Goal: Task Accomplishment & Management: Use online tool/utility

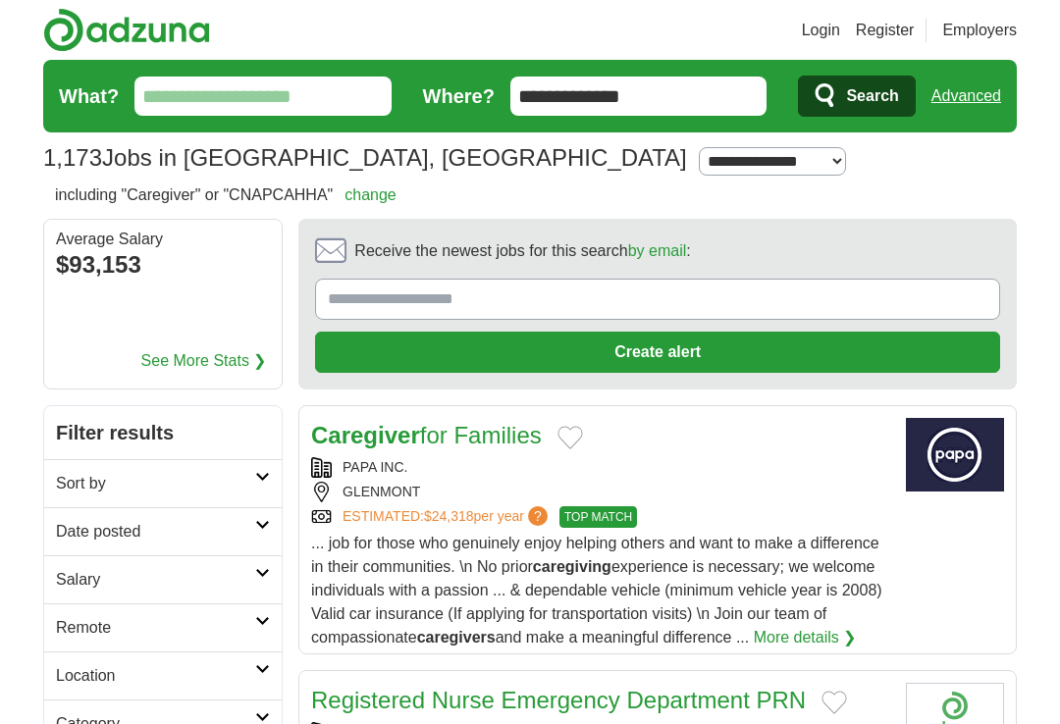
click at [160, 91] on input "What?" at bounding box center [262, 96] width 257 height 39
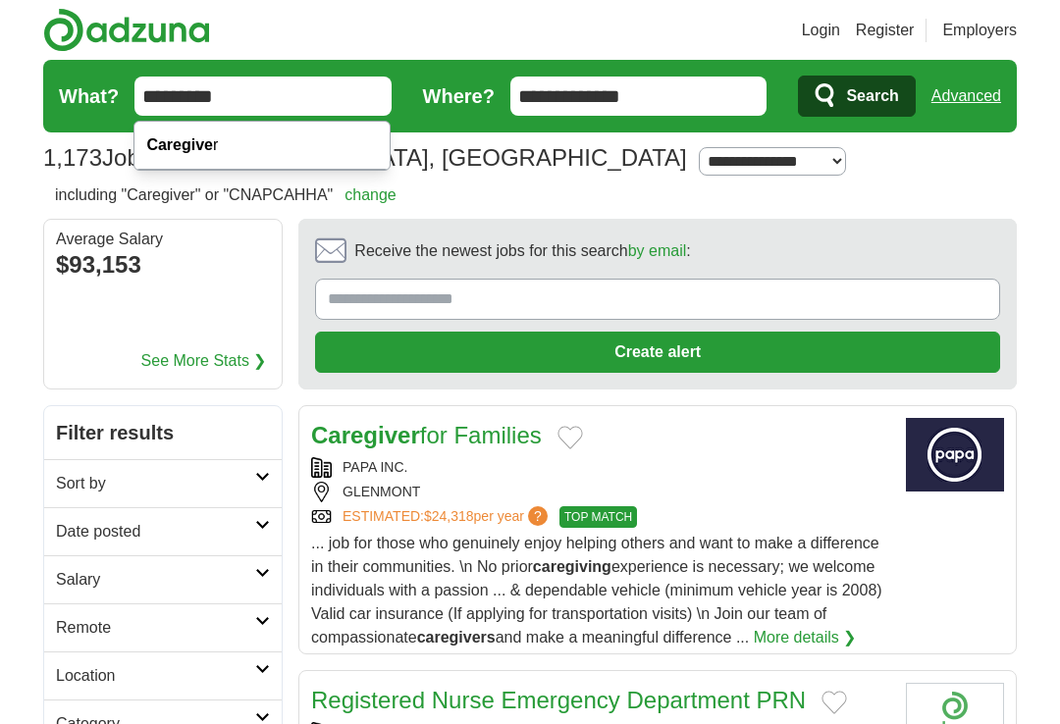
type input "*********"
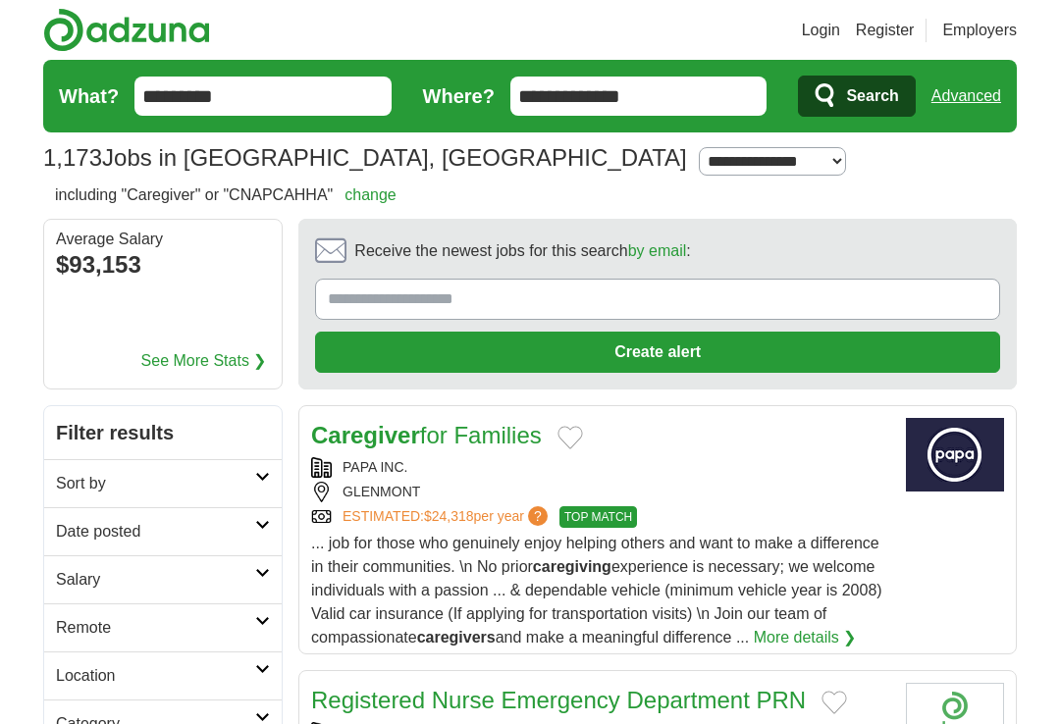
click at [881, 110] on span "Search" at bounding box center [872, 96] width 52 height 39
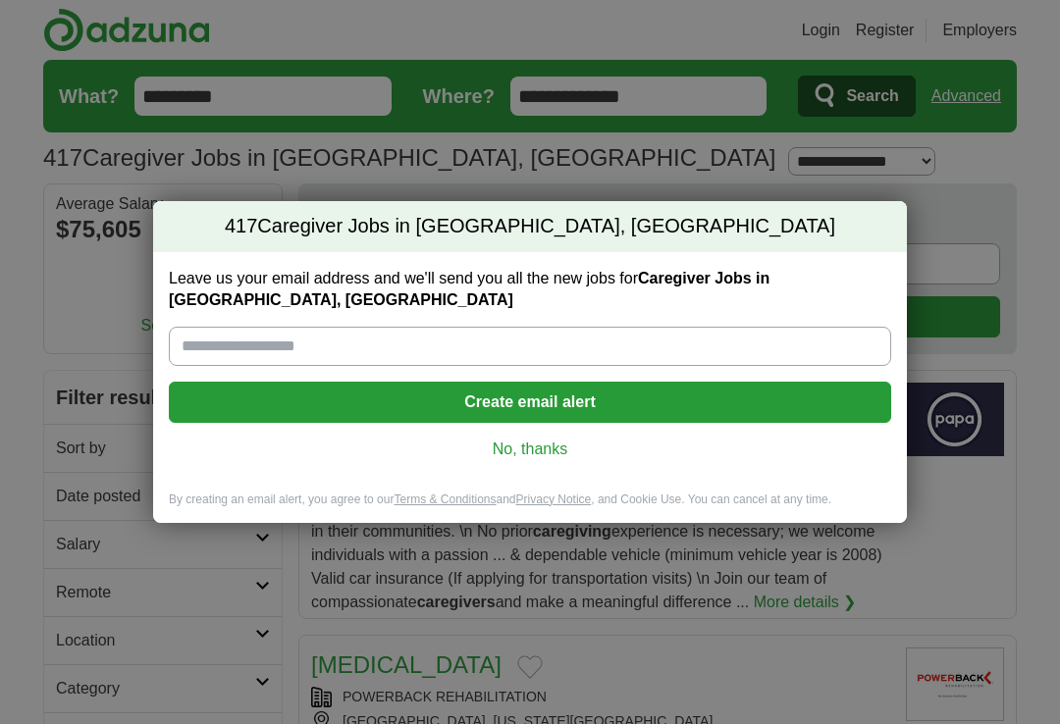
click at [220, 337] on input "Leave us your email address and we'll send you all the new jobs for Caregiver J…" at bounding box center [530, 346] width 722 height 39
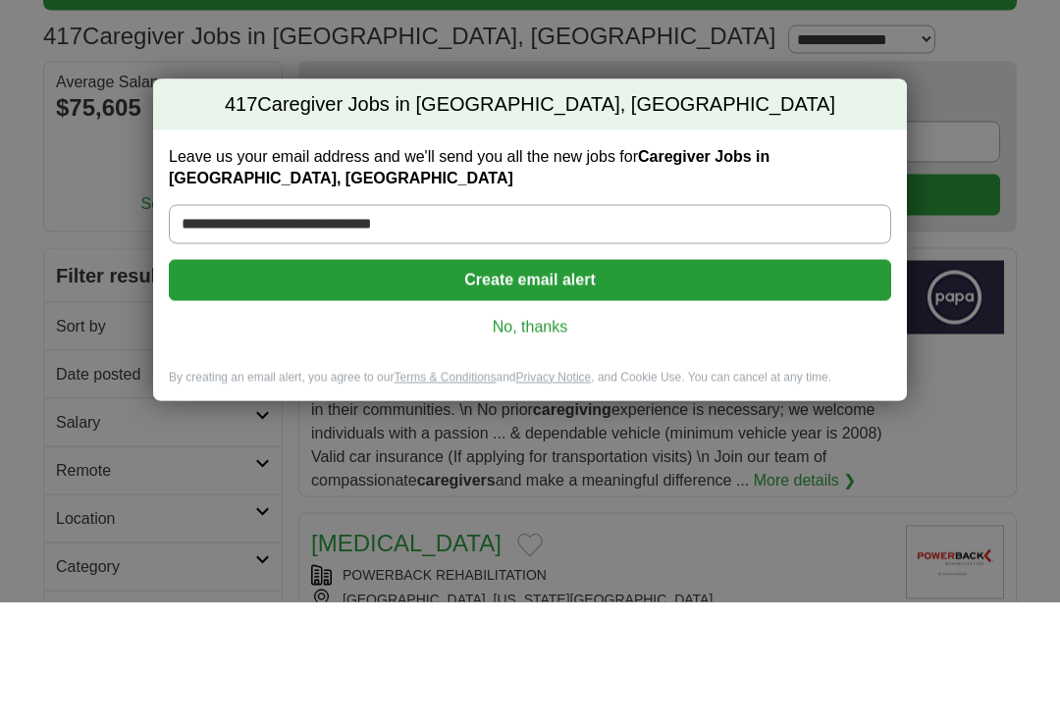
type input "**********"
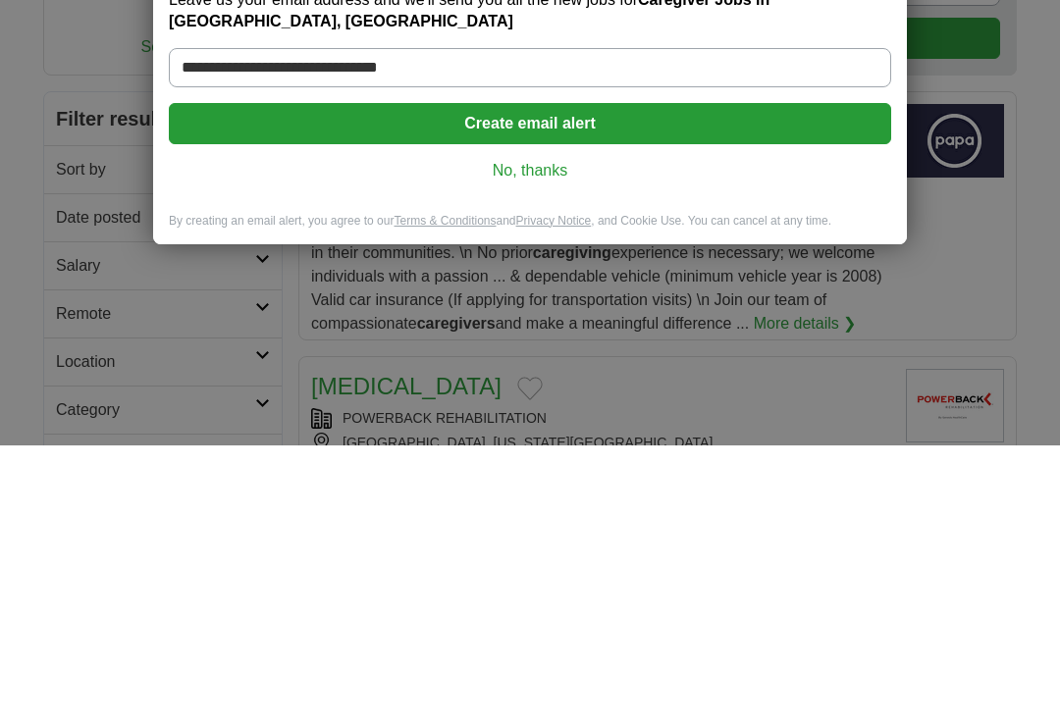
click at [553, 439] on link "No, thanks" at bounding box center [530, 450] width 691 height 22
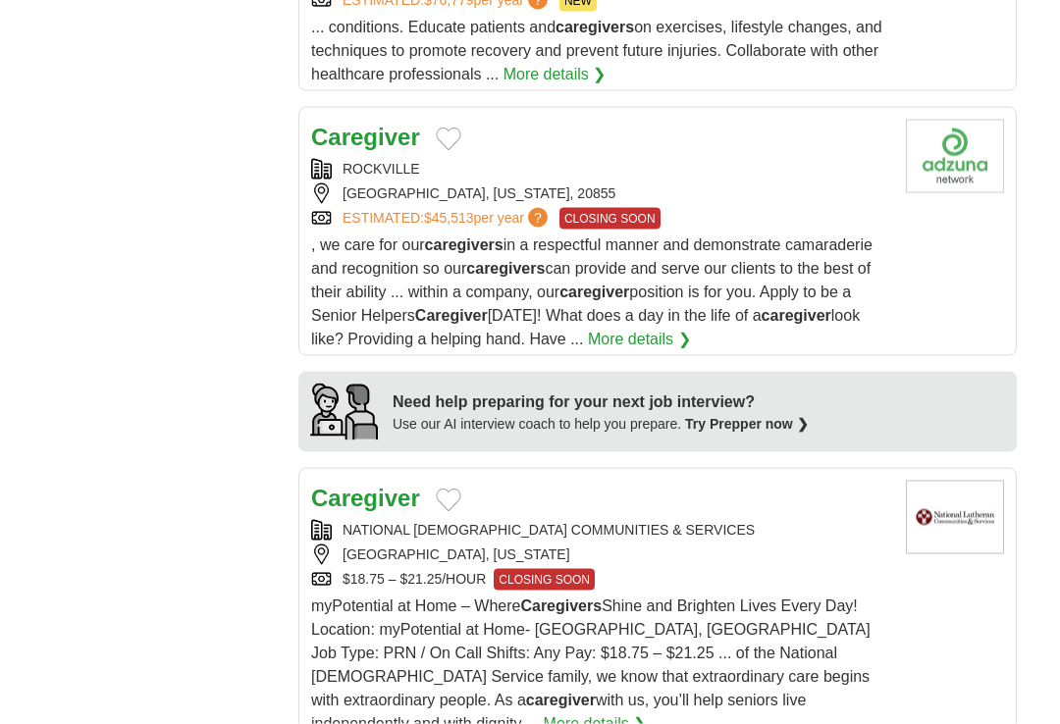
scroll to position [1661, 0]
click at [969, 396] on section "Illustration of interview Need help preparing for your next job interview? Use …" at bounding box center [657, 411] width 718 height 80
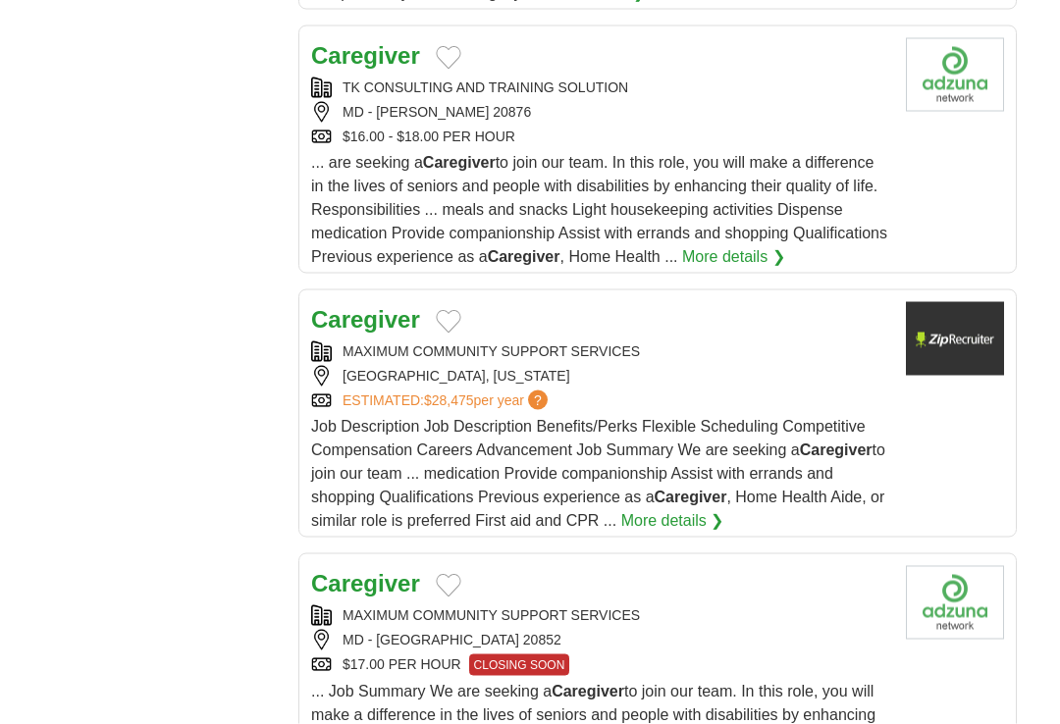
scroll to position [2392, 0]
click at [1041, 243] on body "Login Register Employers 417 Caregiver Jobs in [GEOGRAPHIC_DATA], [GEOGRAPHIC_D…" at bounding box center [530, 272] width 1060 height 5329
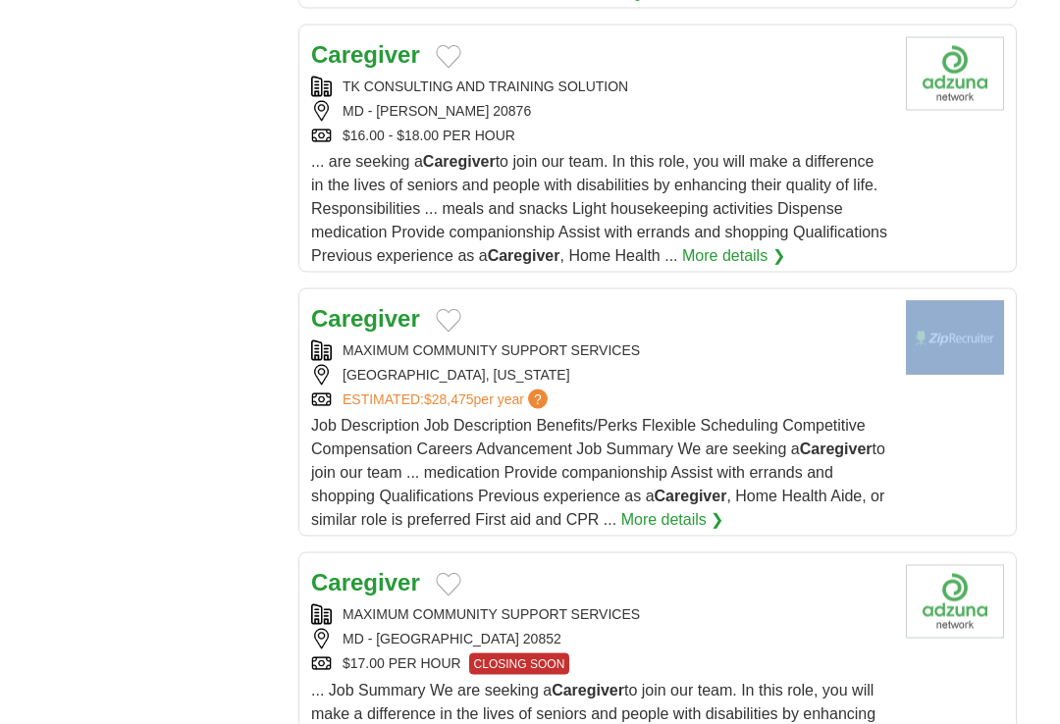
click at [1037, 411] on body "Login Register Employers 417 Caregiver Jobs in [GEOGRAPHIC_DATA], [GEOGRAPHIC_D…" at bounding box center [530, 272] width 1060 height 5329
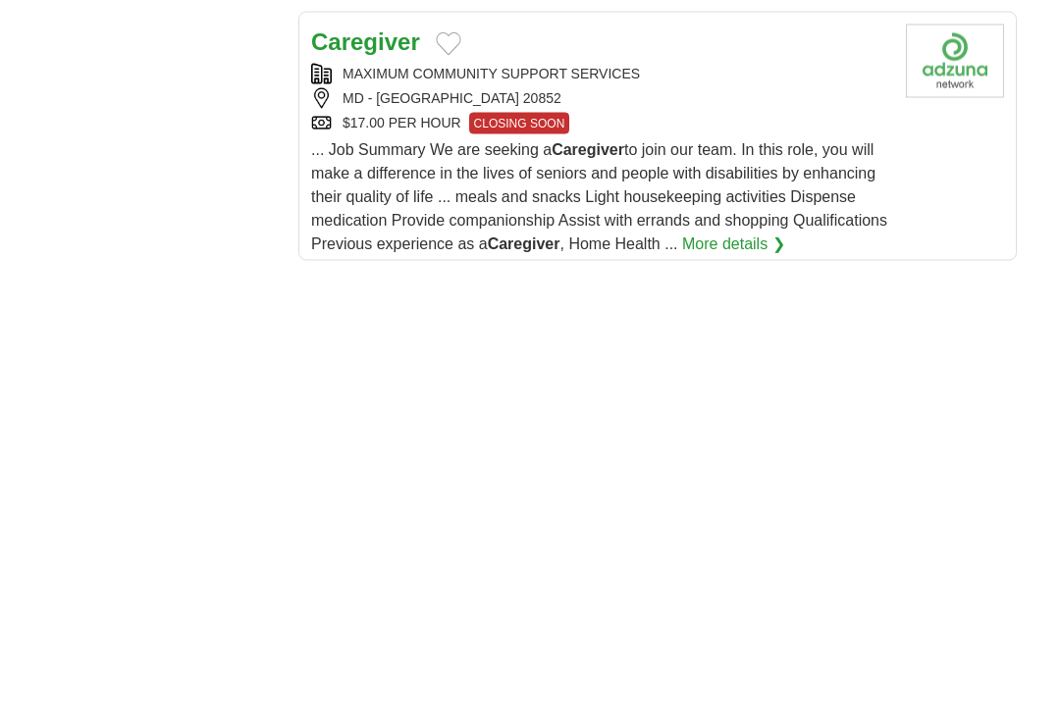
scroll to position [2935, 0]
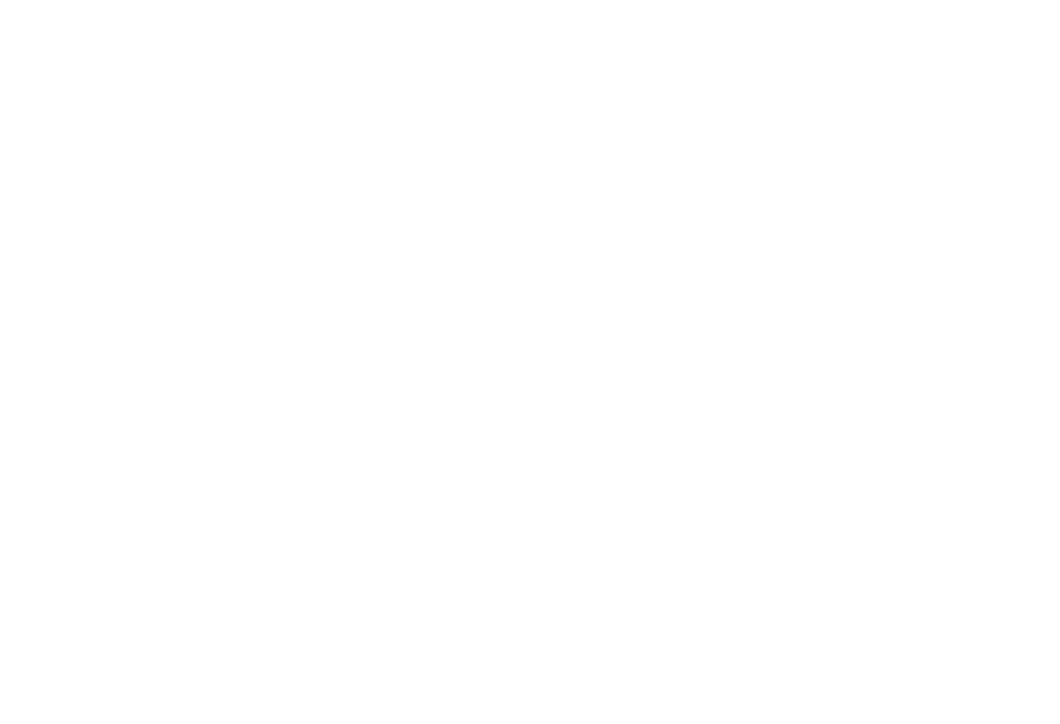
scroll to position [3679, 0]
